Goal: Task Accomplishment & Management: Complete application form

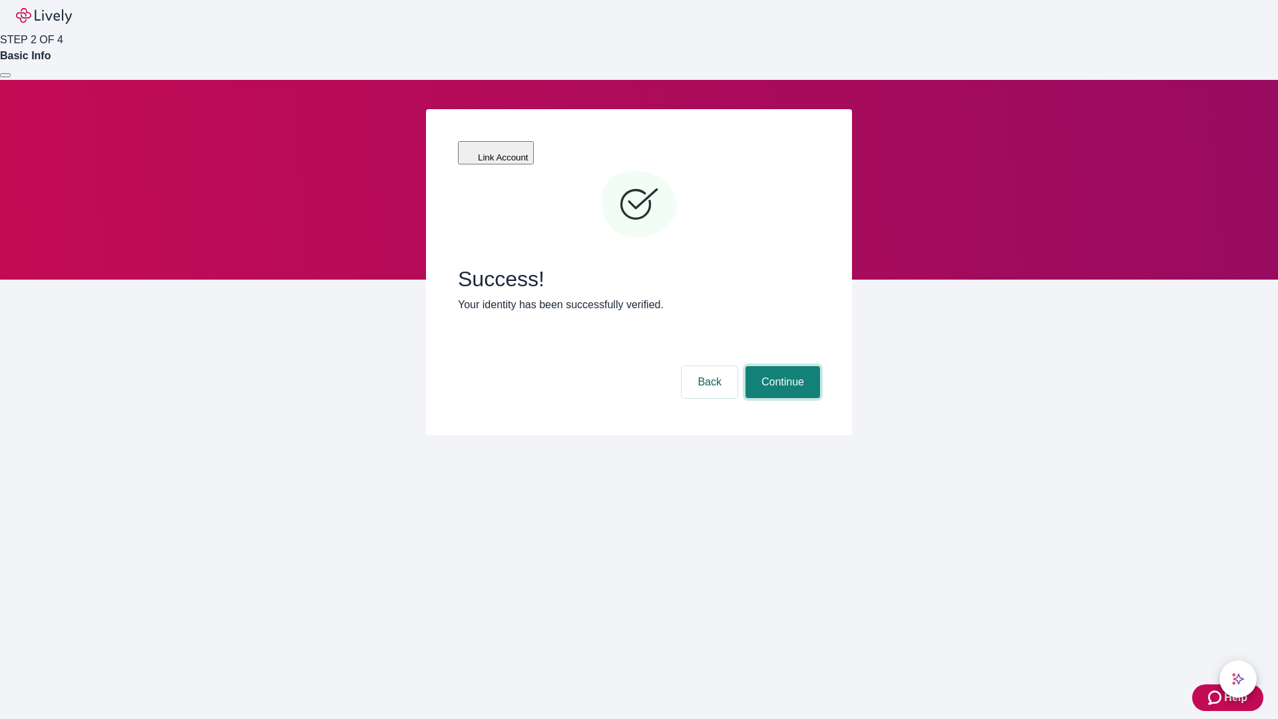
click at [781, 366] on button "Continue" at bounding box center [783, 382] width 75 height 32
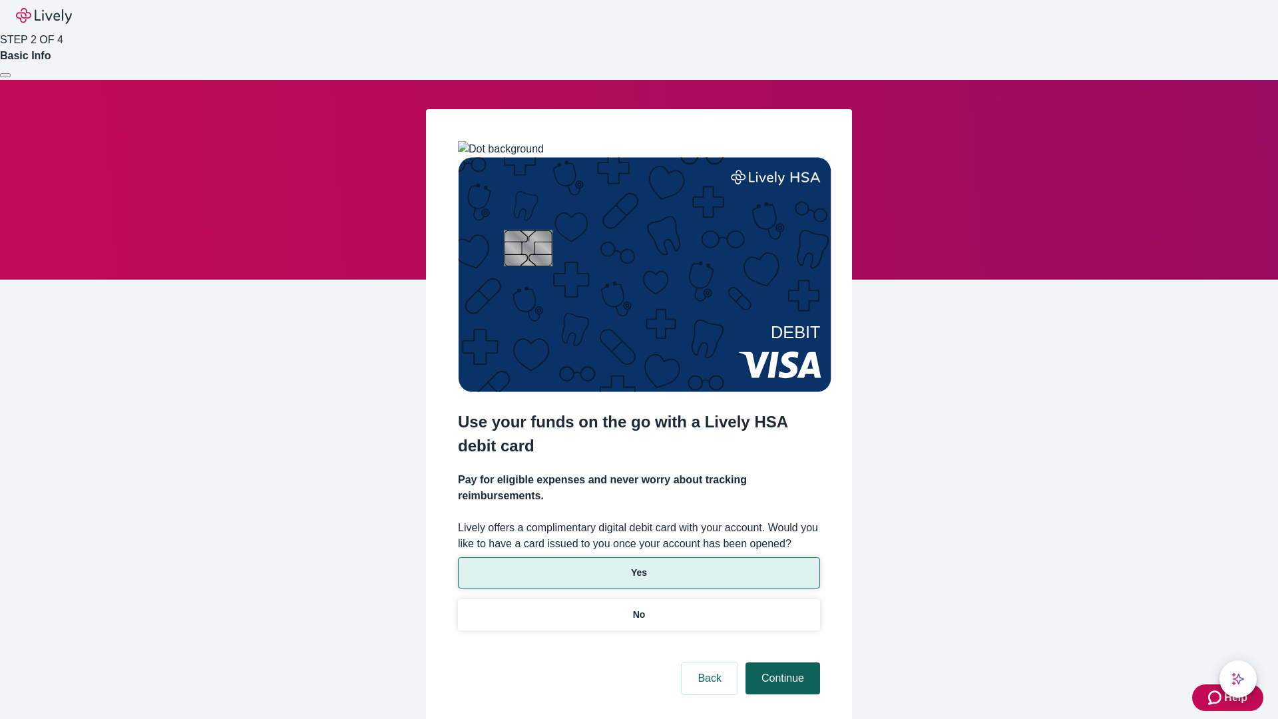
click at [638, 608] on p "No" at bounding box center [639, 615] width 13 height 14
click at [781, 662] on button "Continue" at bounding box center [783, 678] width 75 height 32
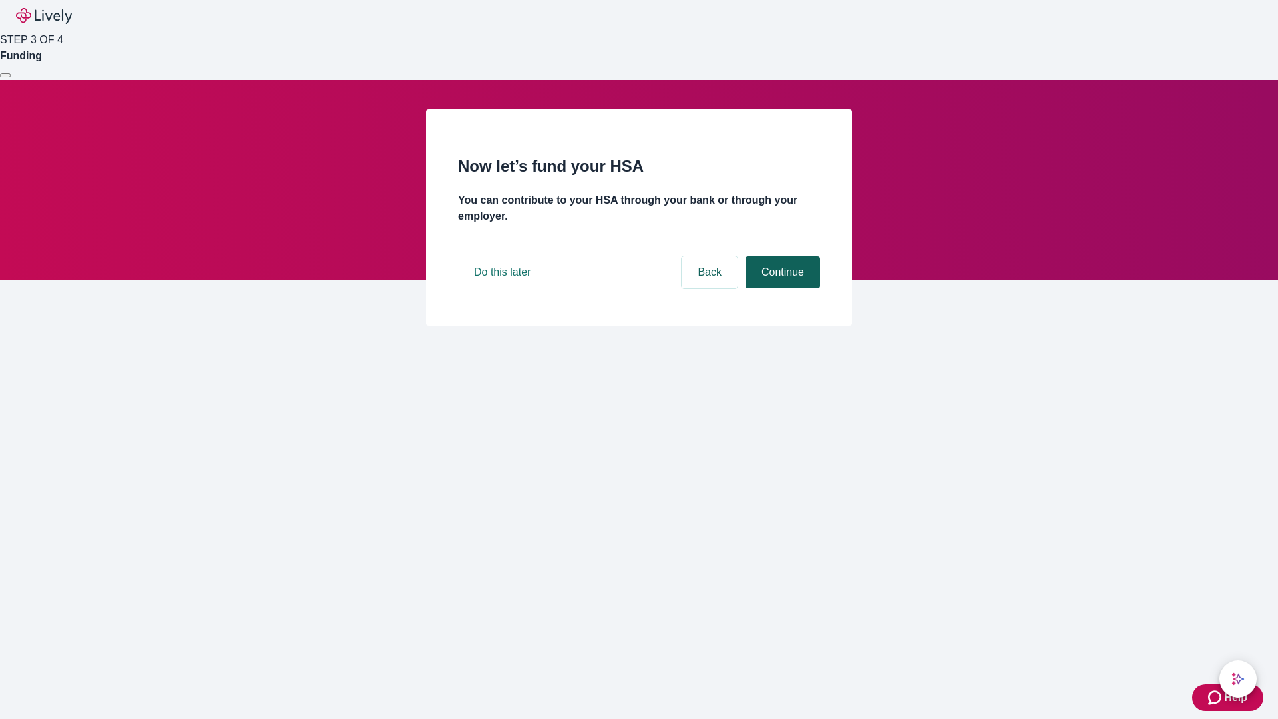
click at [781, 288] on button "Continue" at bounding box center [783, 272] width 75 height 32
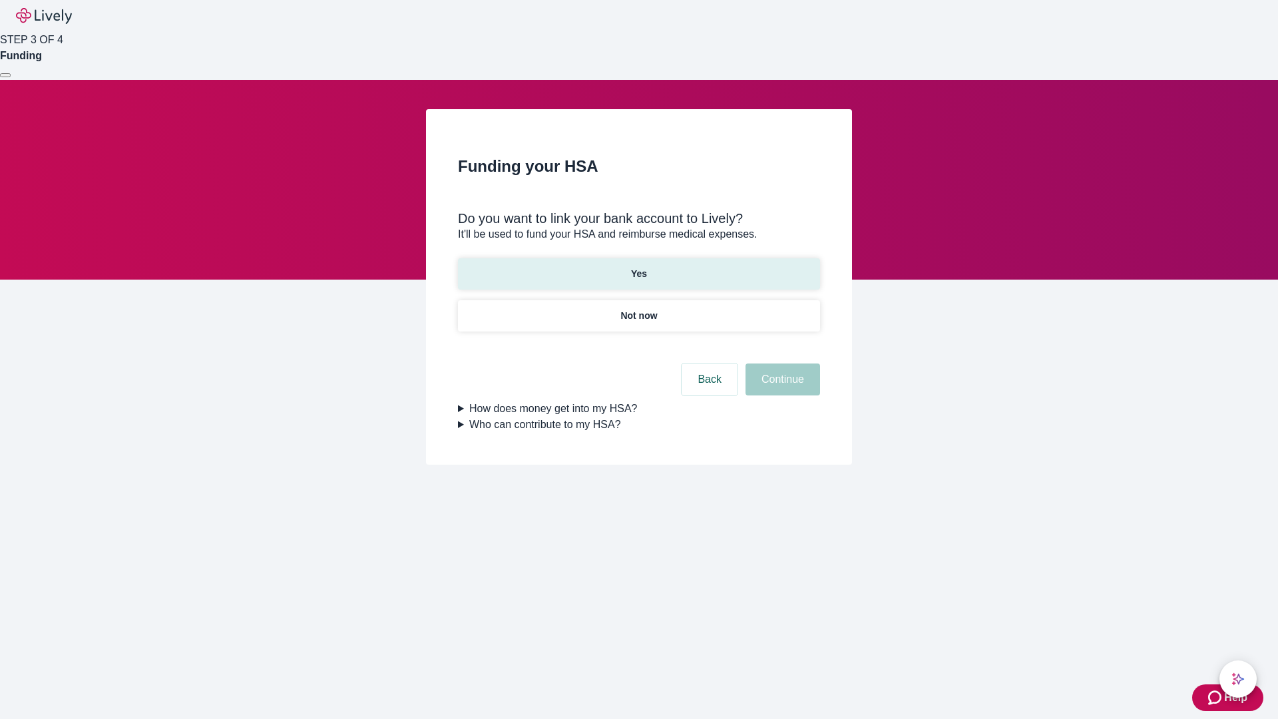
click at [638, 267] on p "Yes" at bounding box center [639, 274] width 16 height 14
click at [781, 363] on button "Continue" at bounding box center [783, 379] width 75 height 32
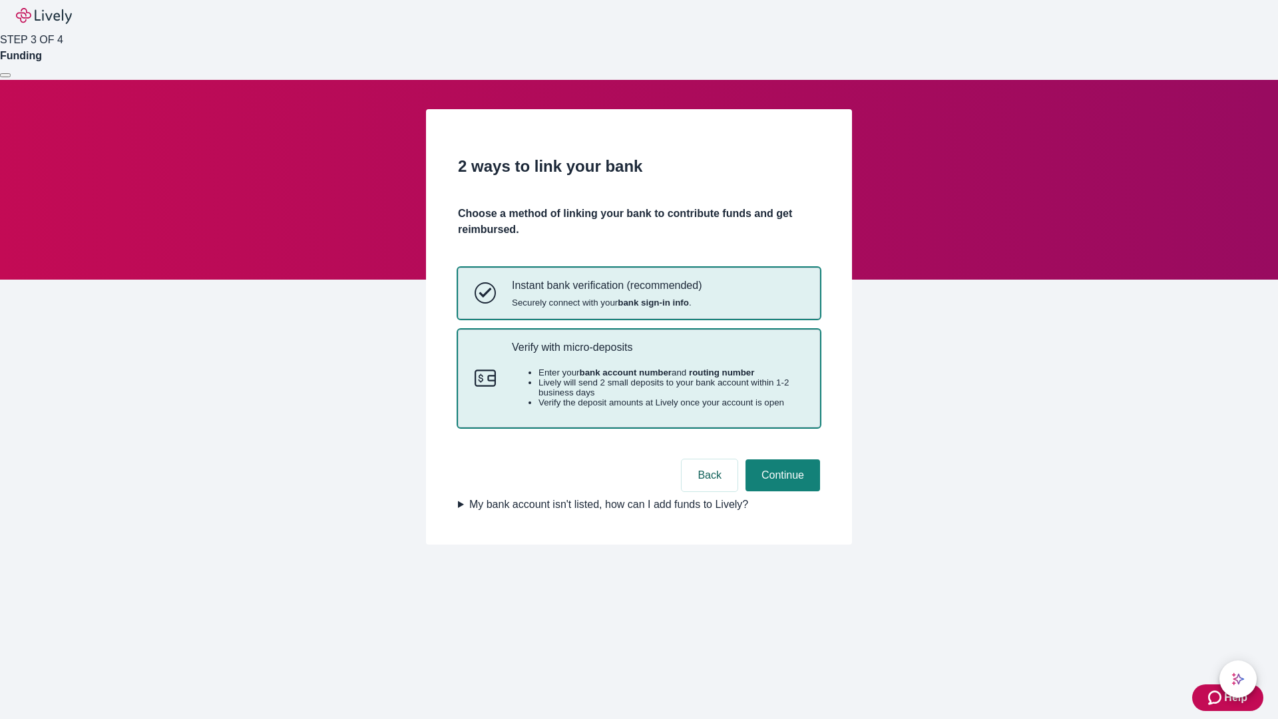
click at [657, 353] on p "Verify with micro-deposits" at bounding box center [658, 347] width 292 height 13
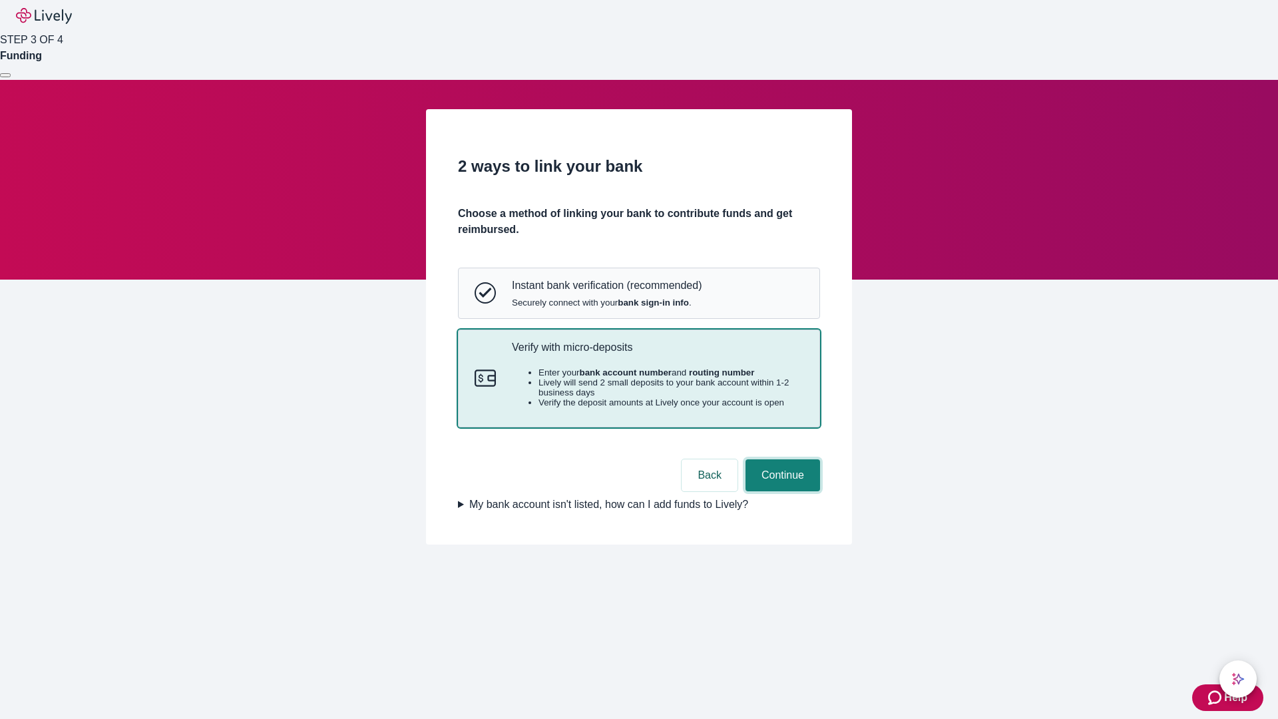
click at [781, 491] on button "Continue" at bounding box center [783, 475] width 75 height 32
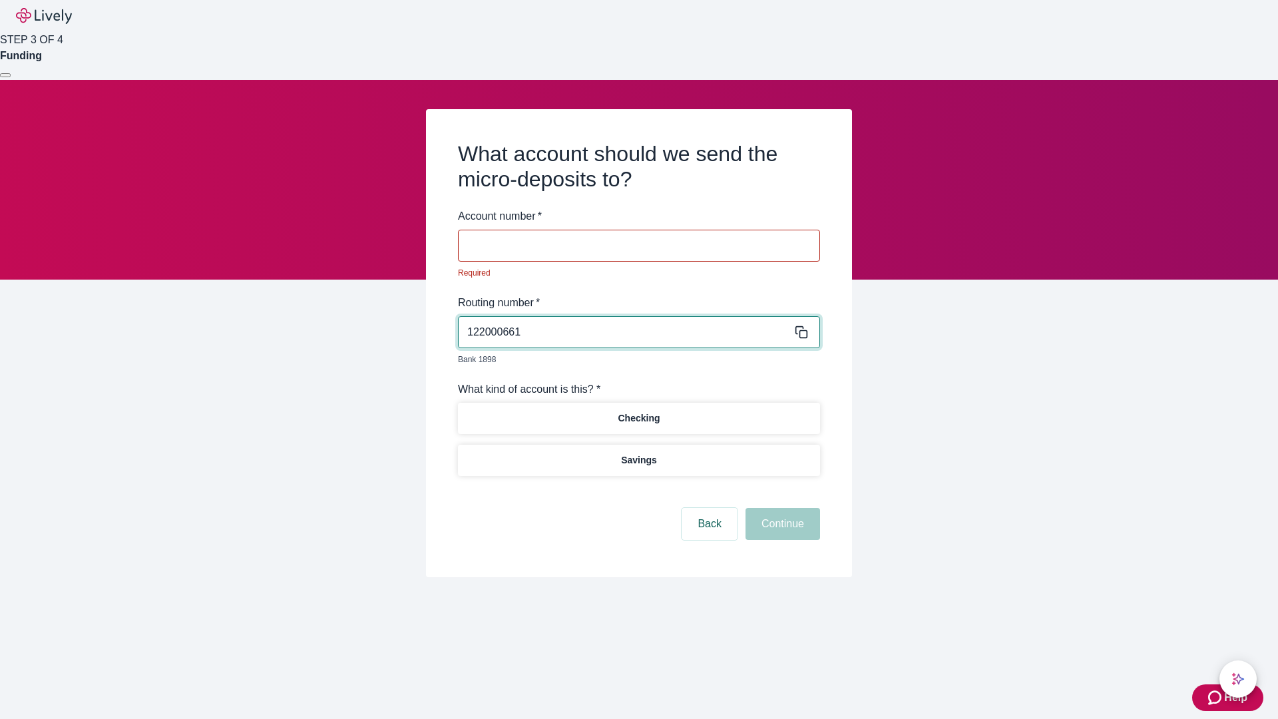
type input "122000661"
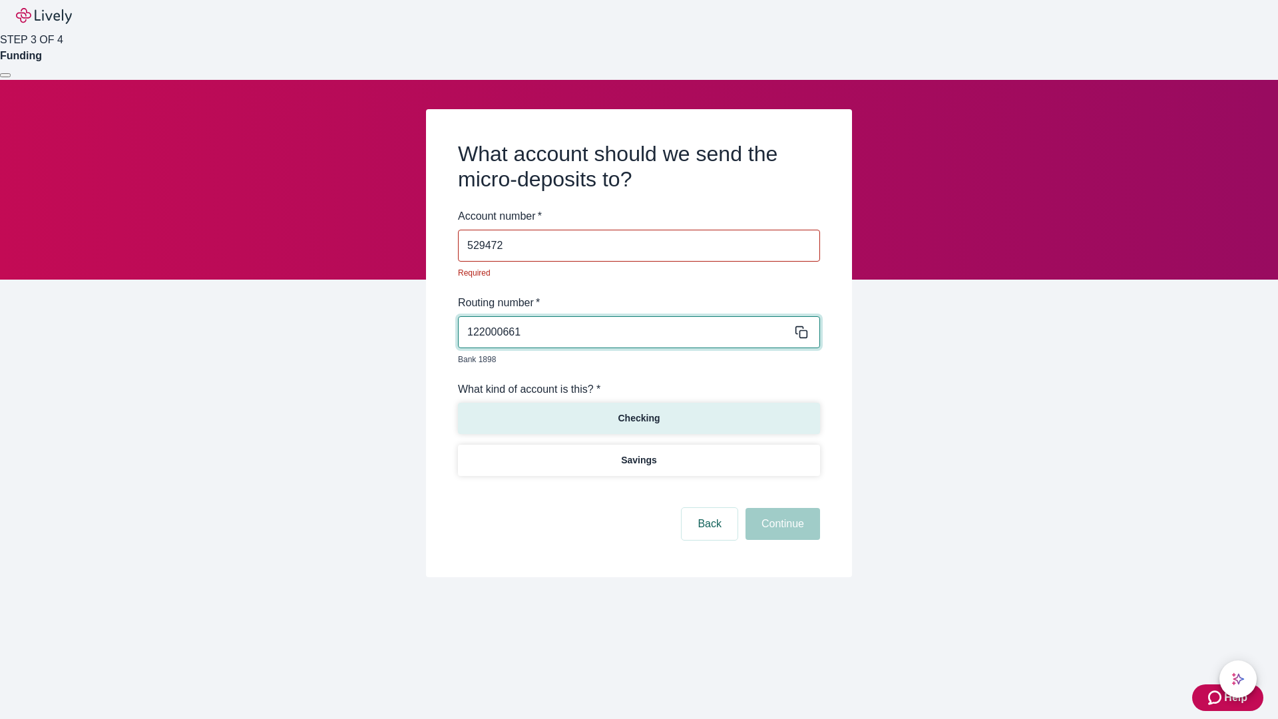
type input "529472"
click at [638, 411] on p "Checking" at bounding box center [639, 418] width 42 height 14
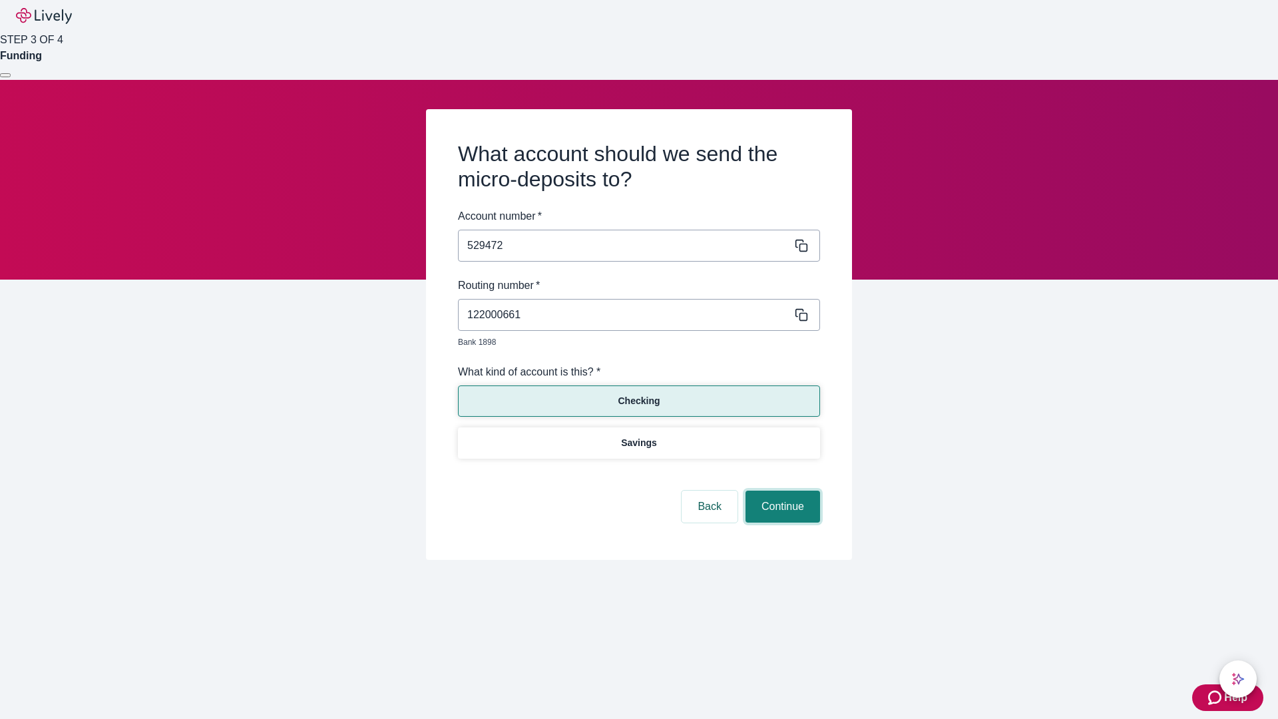
click at [781, 491] on button "Continue" at bounding box center [783, 507] width 75 height 32
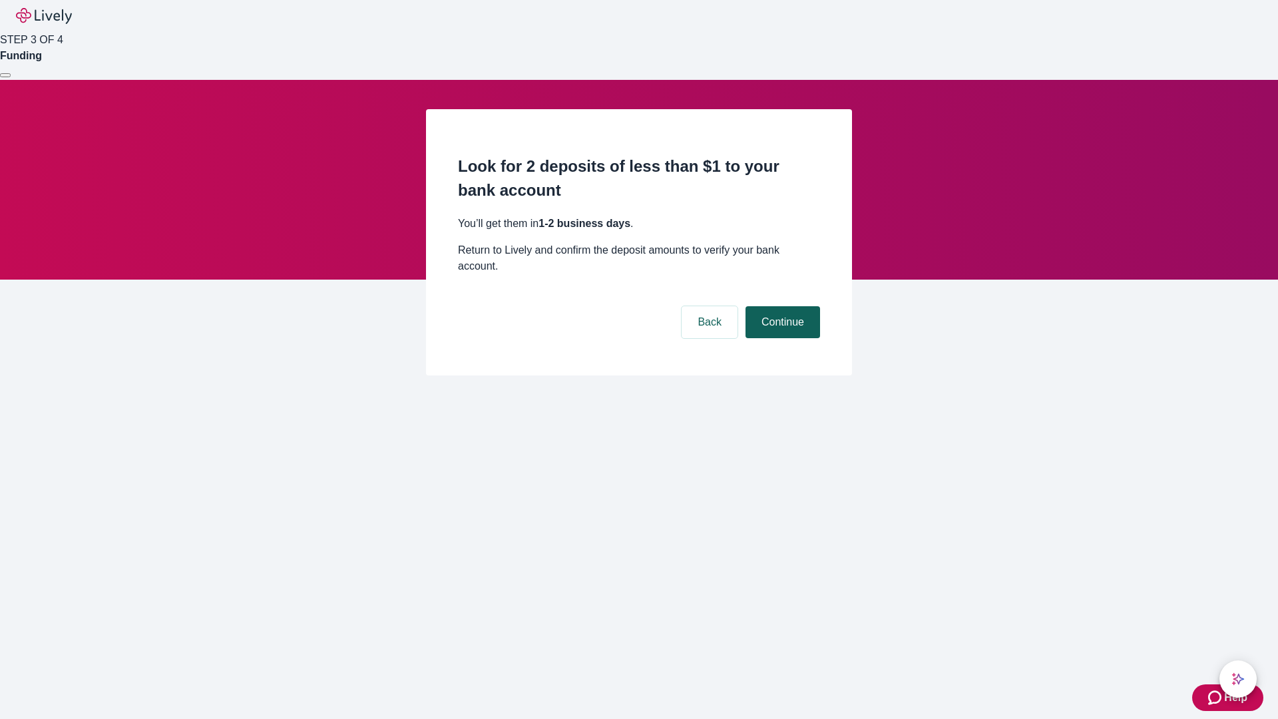
click at [781, 306] on button "Continue" at bounding box center [783, 322] width 75 height 32
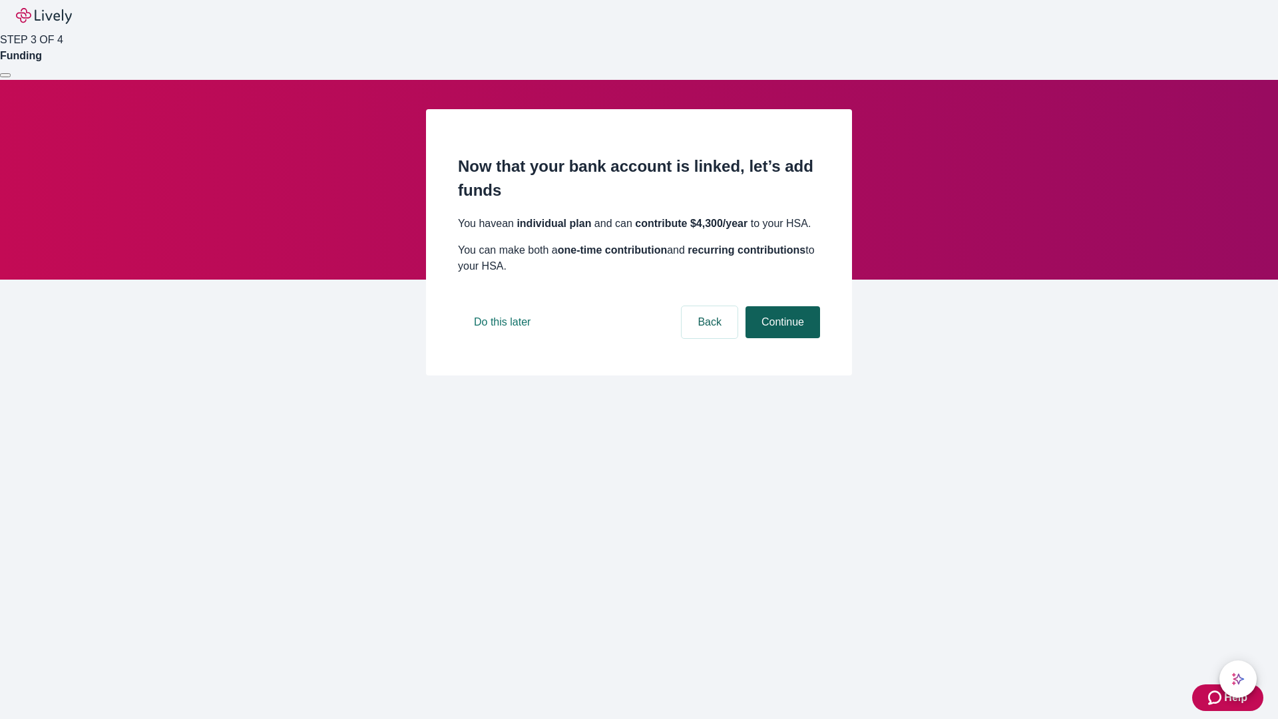
click at [781, 338] on button "Continue" at bounding box center [783, 322] width 75 height 32
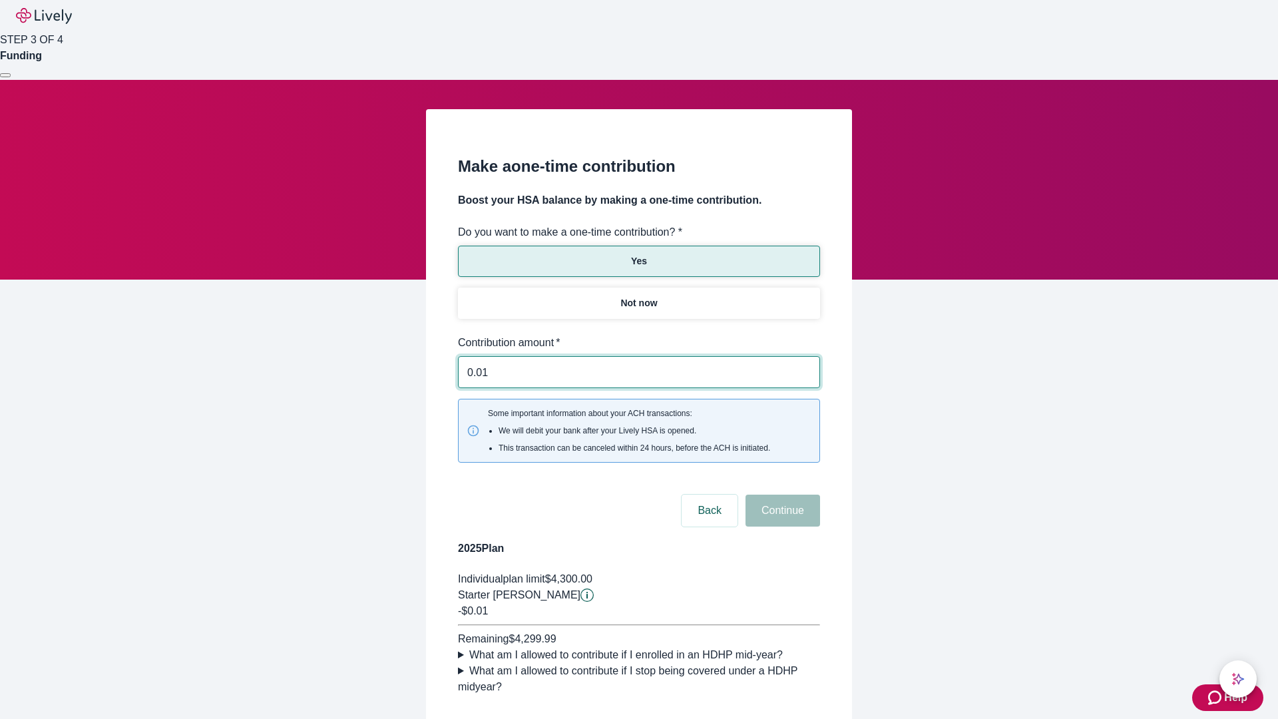
type input "0.01"
click at [781, 495] on button "Continue" at bounding box center [783, 511] width 75 height 32
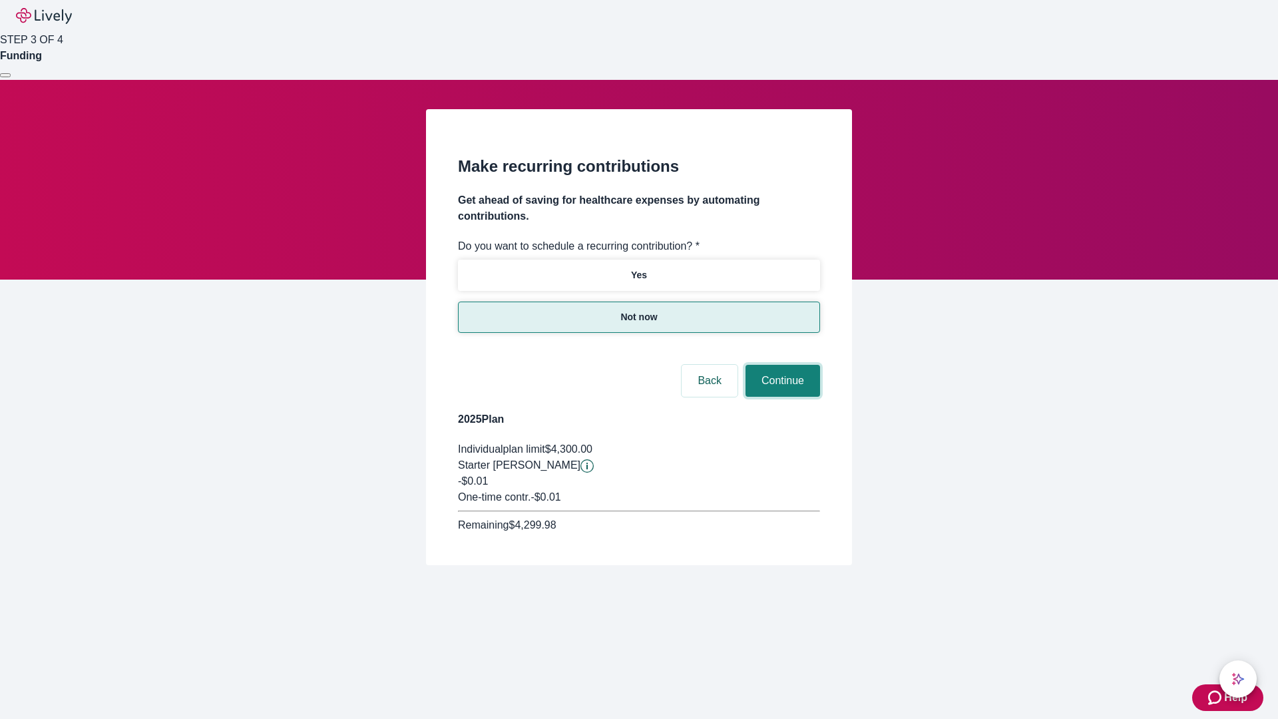
click at [781, 365] on button "Continue" at bounding box center [783, 381] width 75 height 32
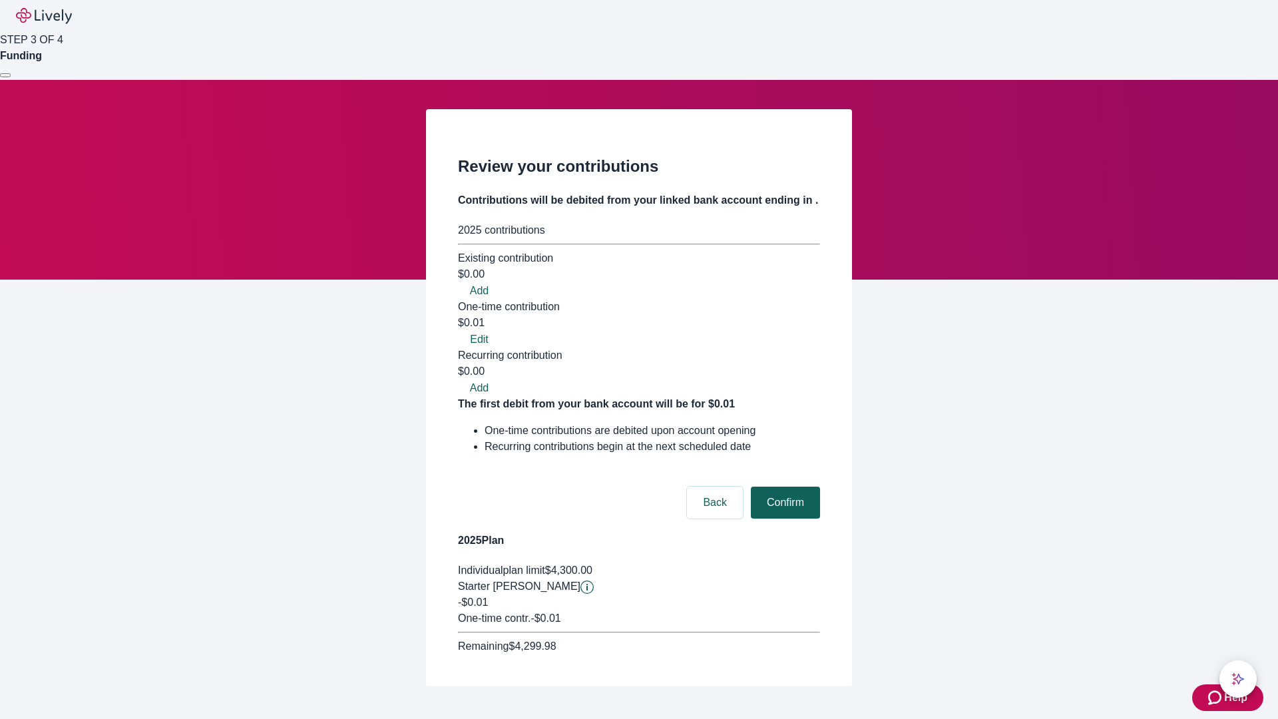
click at [784, 487] on button "Confirm" at bounding box center [785, 503] width 69 height 32
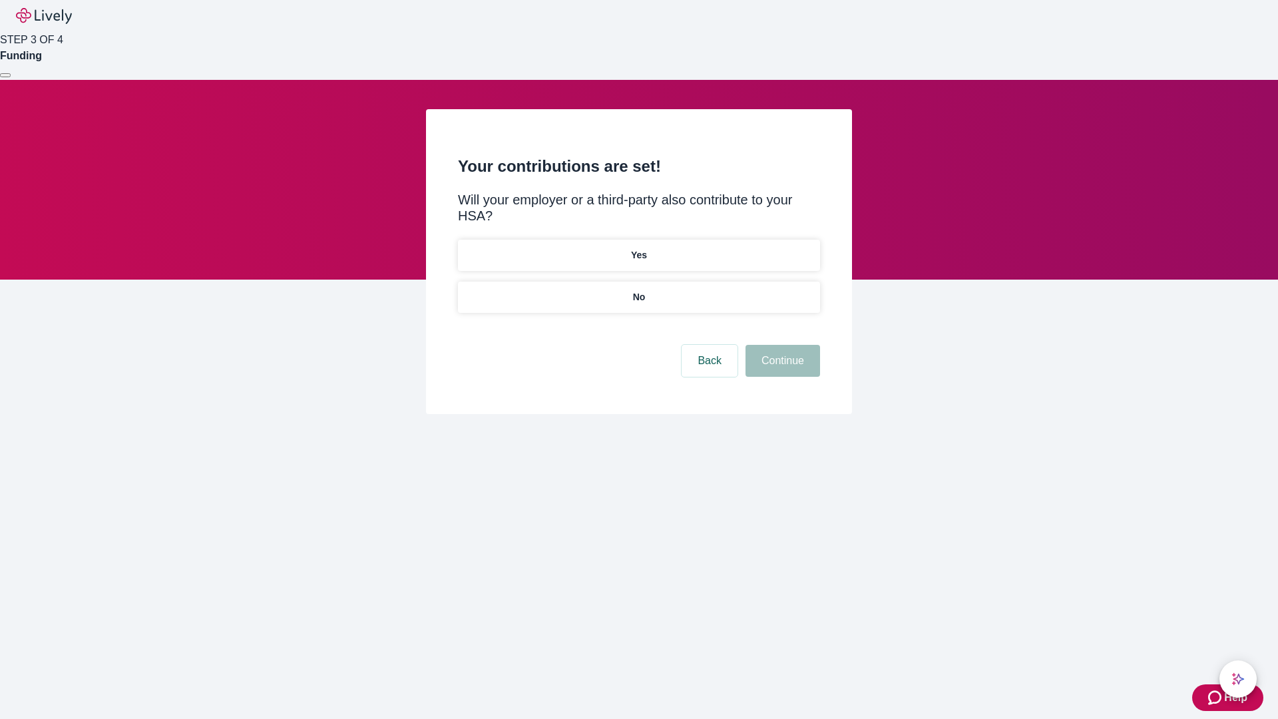
click at [638, 290] on p "No" at bounding box center [639, 297] width 13 height 14
click at [781, 345] on button "Continue" at bounding box center [783, 361] width 75 height 32
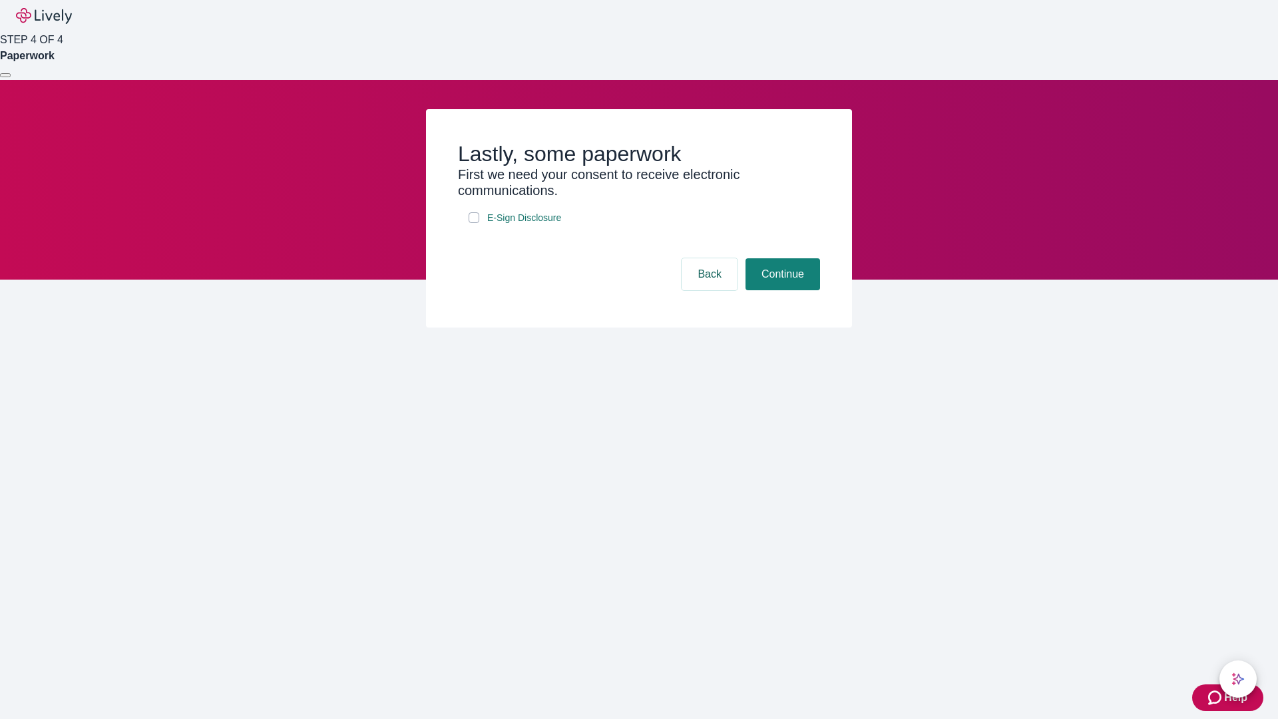
click at [474, 223] on input "E-Sign Disclosure" at bounding box center [474, 217] width 11 height 11
checkbox input "true"
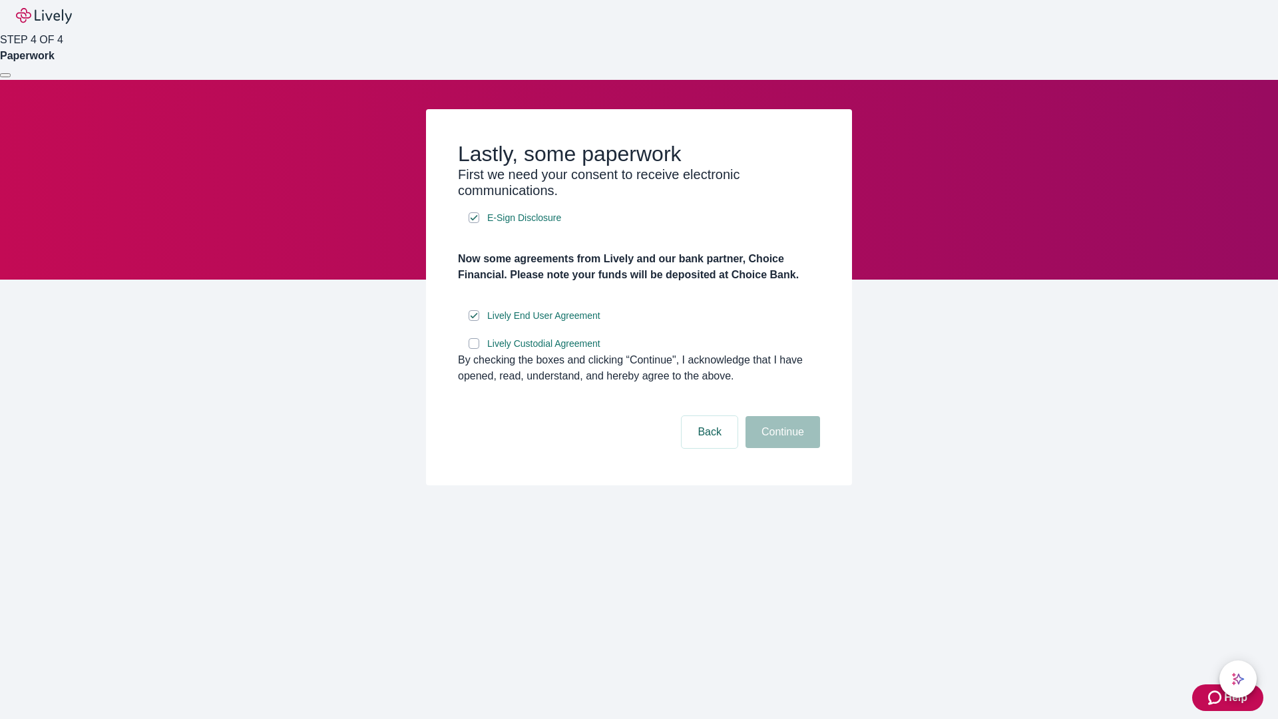
click at [474, 349] on input "Lively Custodial Agreement" at bounding box center [474, 343] width 11 height 11
checkbox input "true"
click at [781, 448] on button "Continue" at bounding box center [783, 432] width 75 height 32
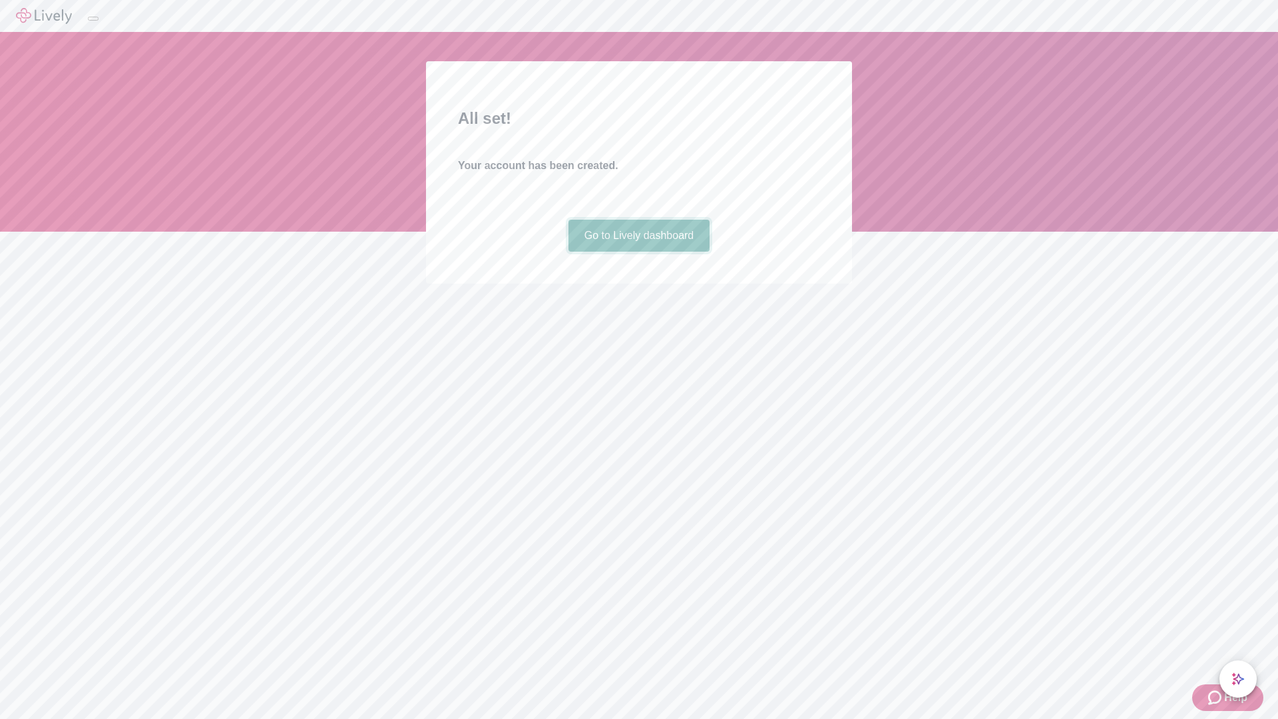
click at [638, 252] on link "Go to Lively dashboard" at bounding box center [640, 236] width 142 height 32
